Goal: Transaction & Acquisition: Purchase product/service

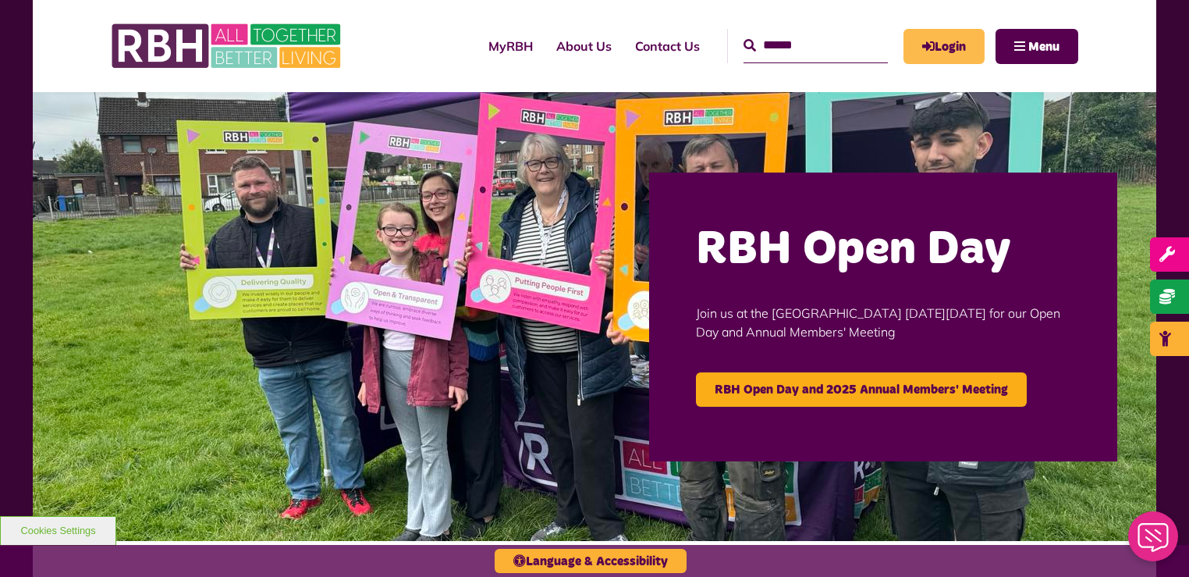
click at [963, 38] on link "Login" at bounding box center [944, 46] width 81 height 35
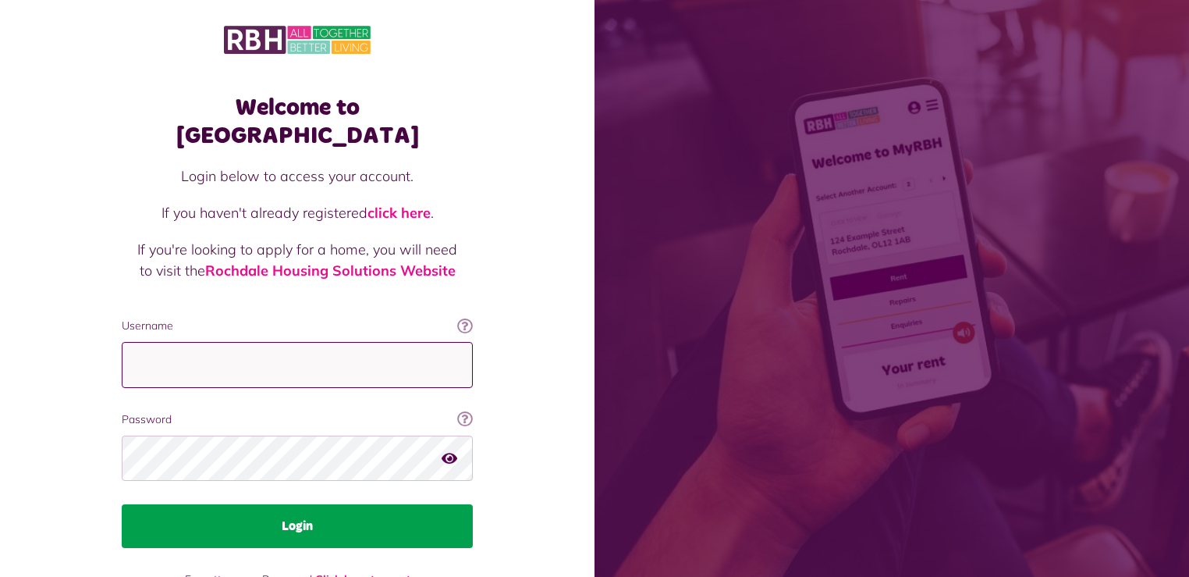
type input "**********"
click at [372, 504] on button "Login" at bounding box center [297, 526] width 351 height 44
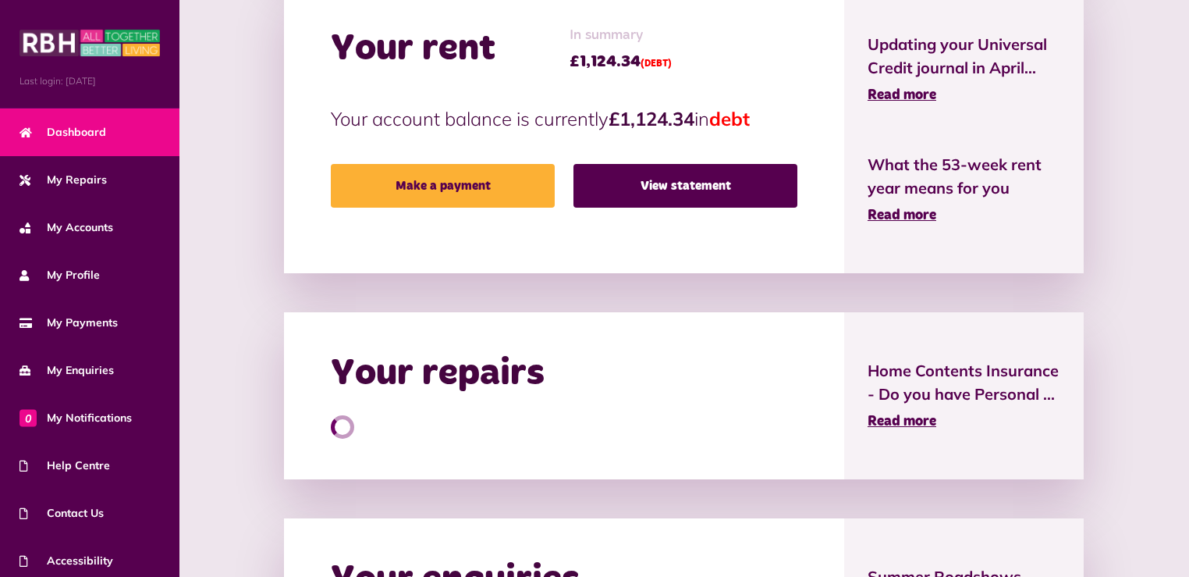
scroll to position [406, 0]
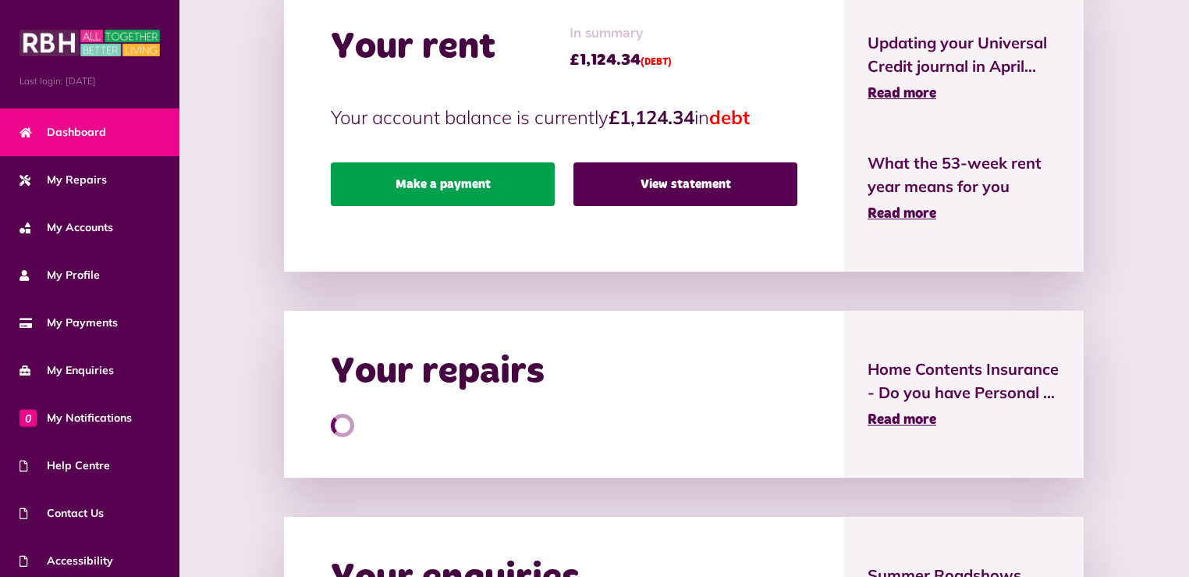
click at [473, 191] on link "Make a payment" at bounding box center [443, 184] width 224 height 44
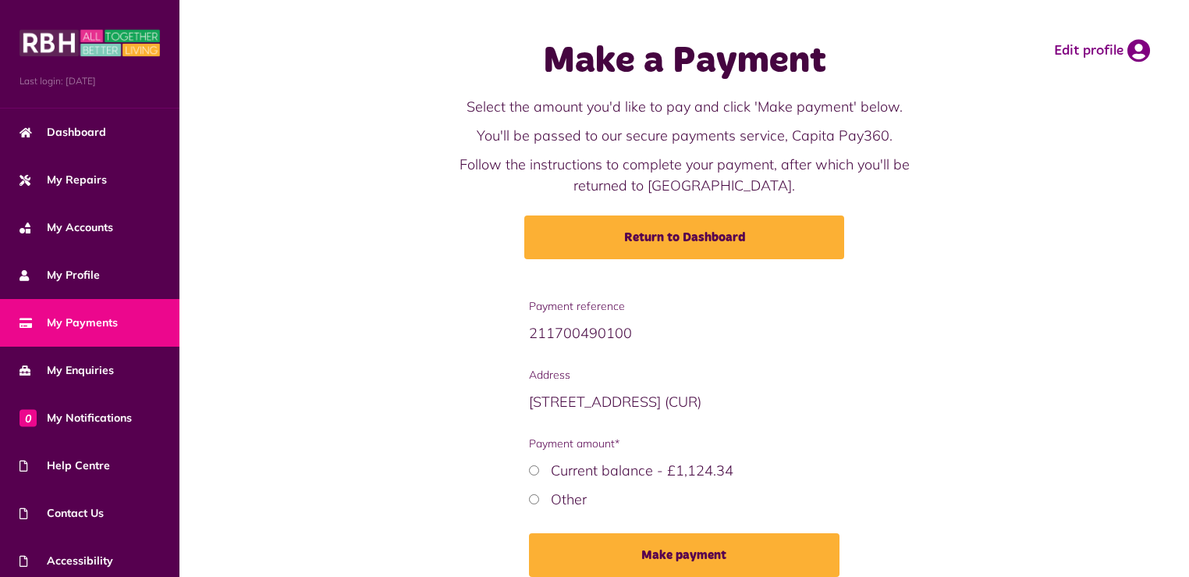
scroll to position [69, 0]
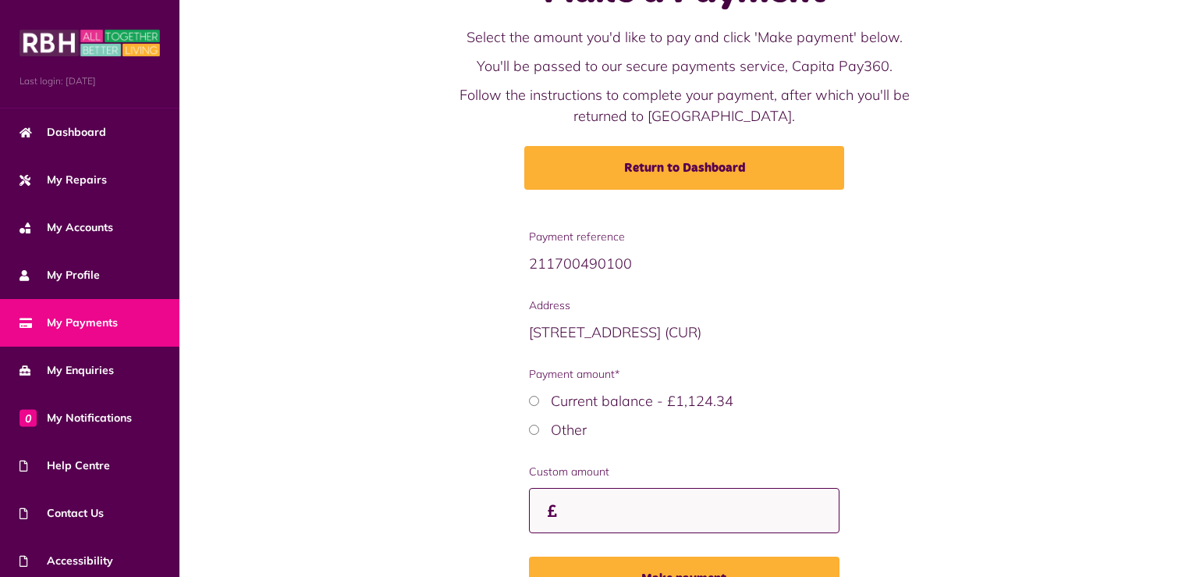
click at [575, 506] on input "Custom amount" at bounding box center [684, 511] width 311 height 46
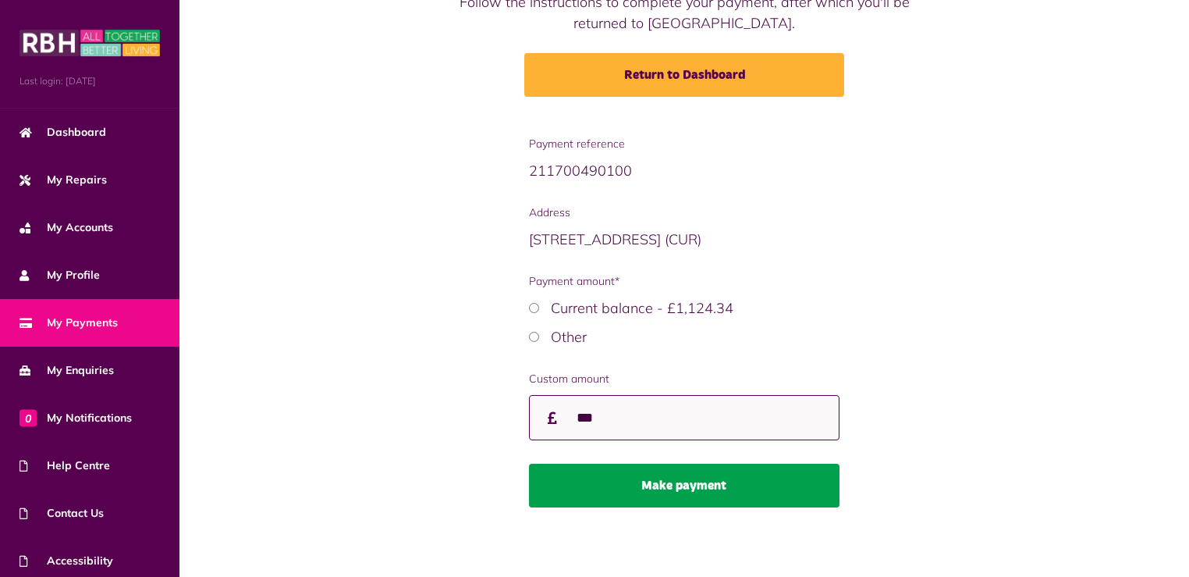
type input "***"
click at [691, 476] on button "Make payment" at bounding box center [684, 486] width 311 height 44
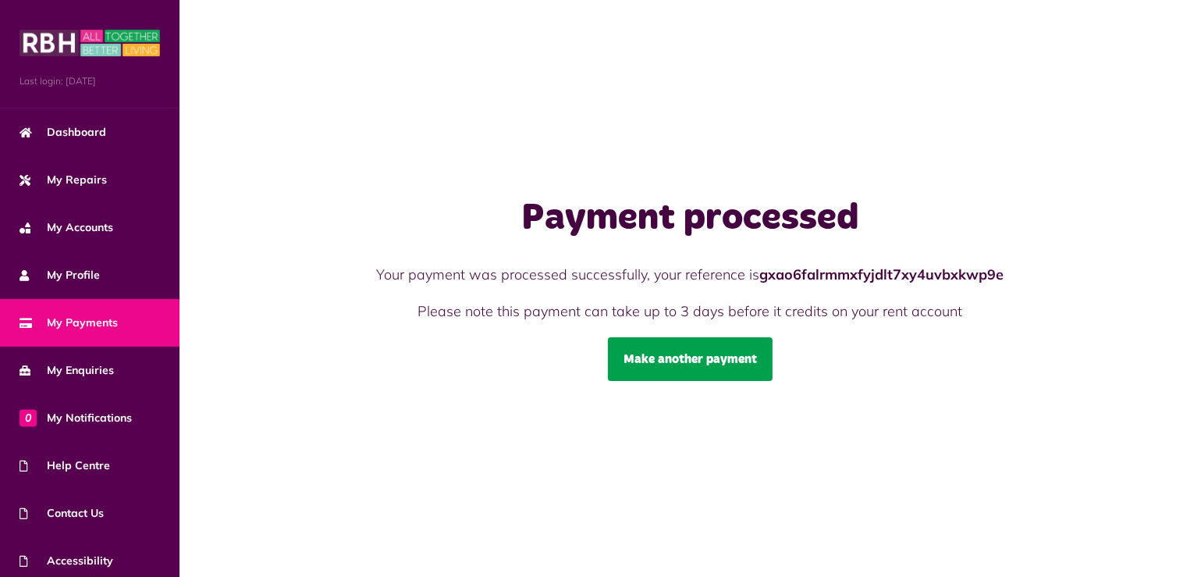
click at [710, 375] on link "Make another payment" at bounding box center [690, 359] width 165 height 44
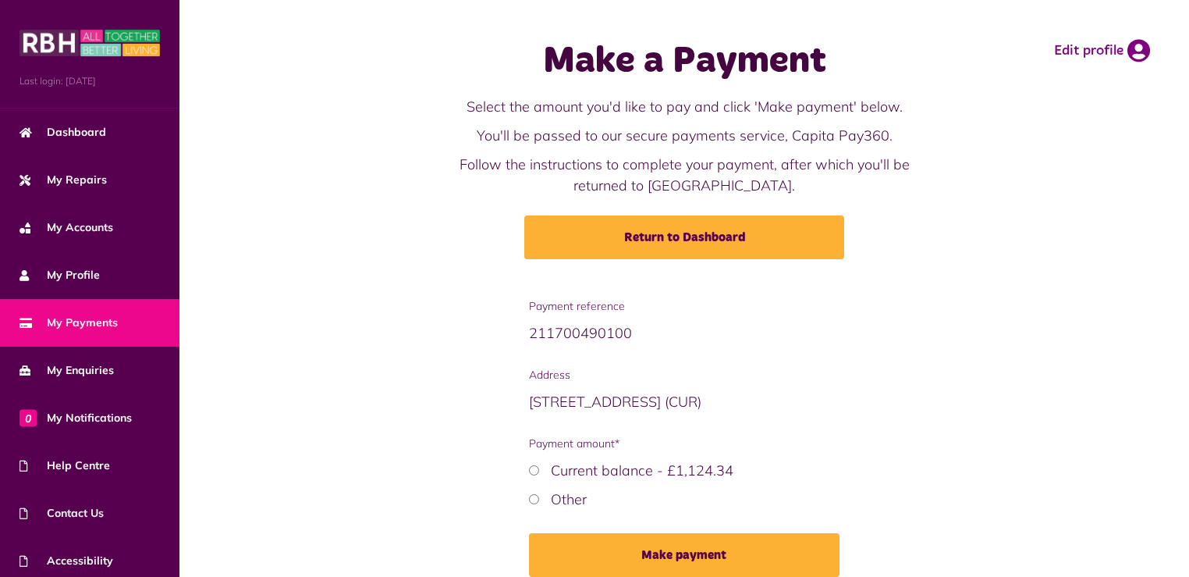
scroll to position [54, 0]
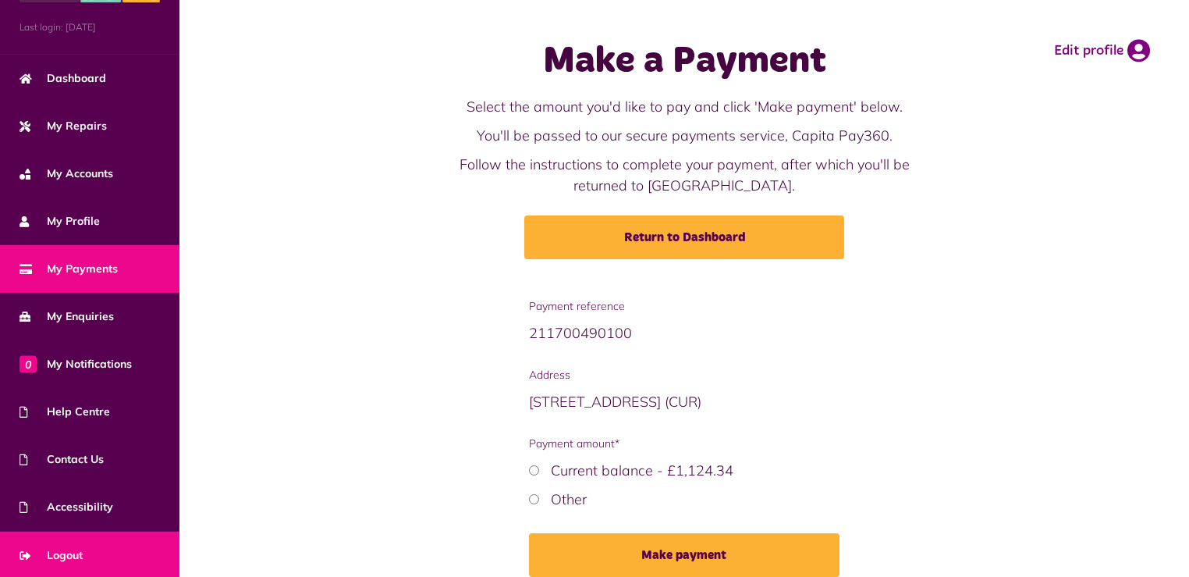
click at [91, 545] on link "Logout" at bounding box center [89, 555] width 179 height 48
